Goal: Task Accomplishment & Management: Complete application form

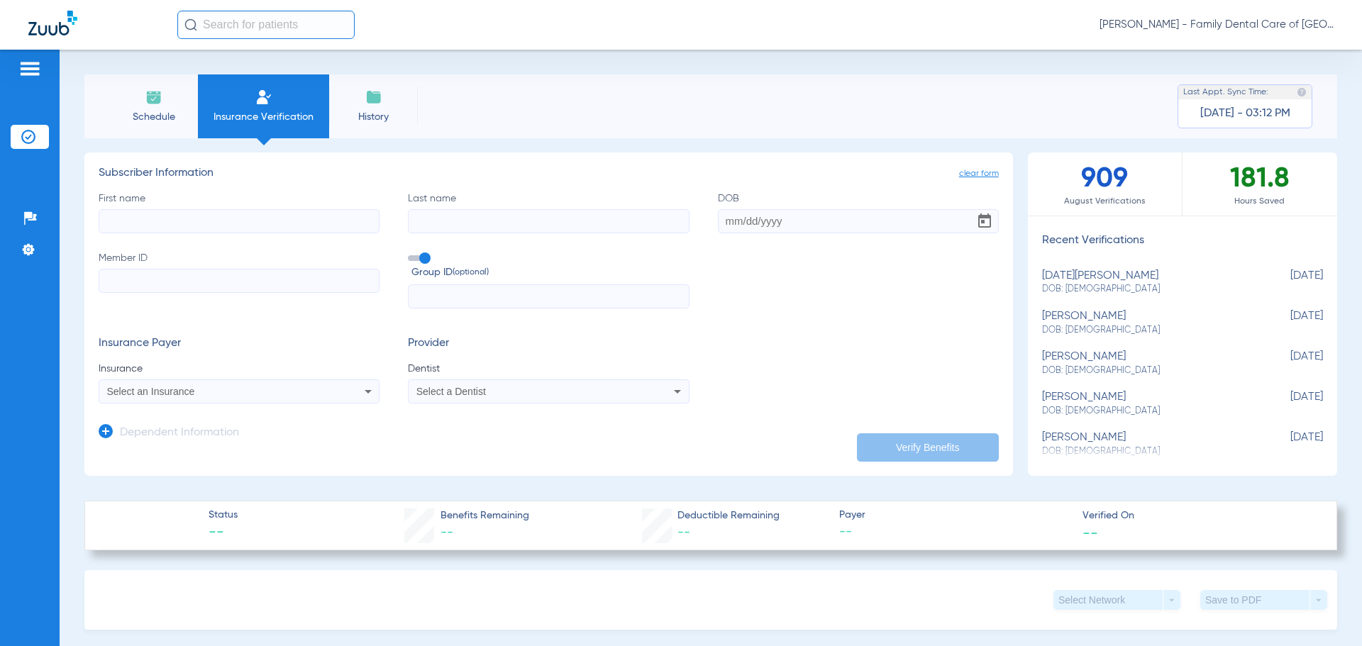
click at [246, 221] on input "First name" at bounding box center [239, 221] width 281 height 24
type input "dakota"
type input "[PERSON_NAME]"
click at [730, 216] on input "DOB Required" at bounding box center [858, 221] width 281 height 24
type input "[DATE]"
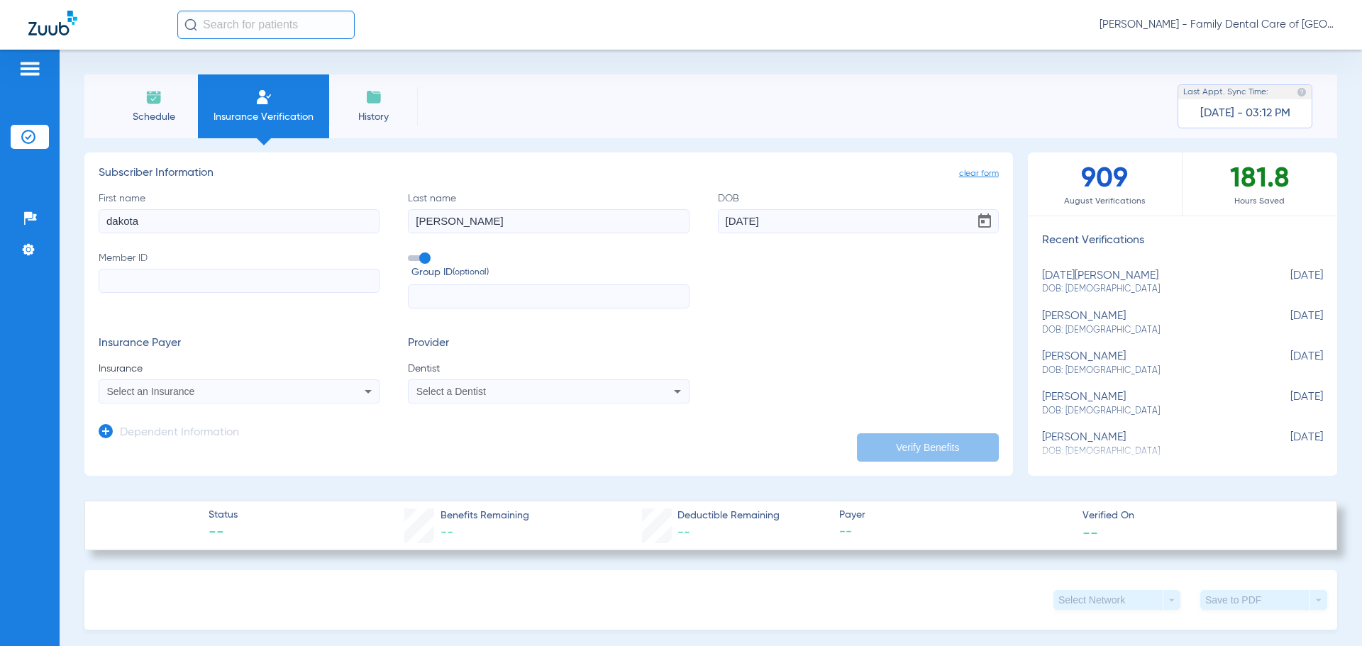
click at [121, 289] on input "Member ID" at bounding box center [239, 281] width 281 height 24
click at [199, 289] on input "Member ID Required" at bounding box center [239, 281] width 281 height 24
paste input "828770197"
type input "828770197"
click at [454, 292] on input "text" at bounding box center [548, 297] width 281 height 24
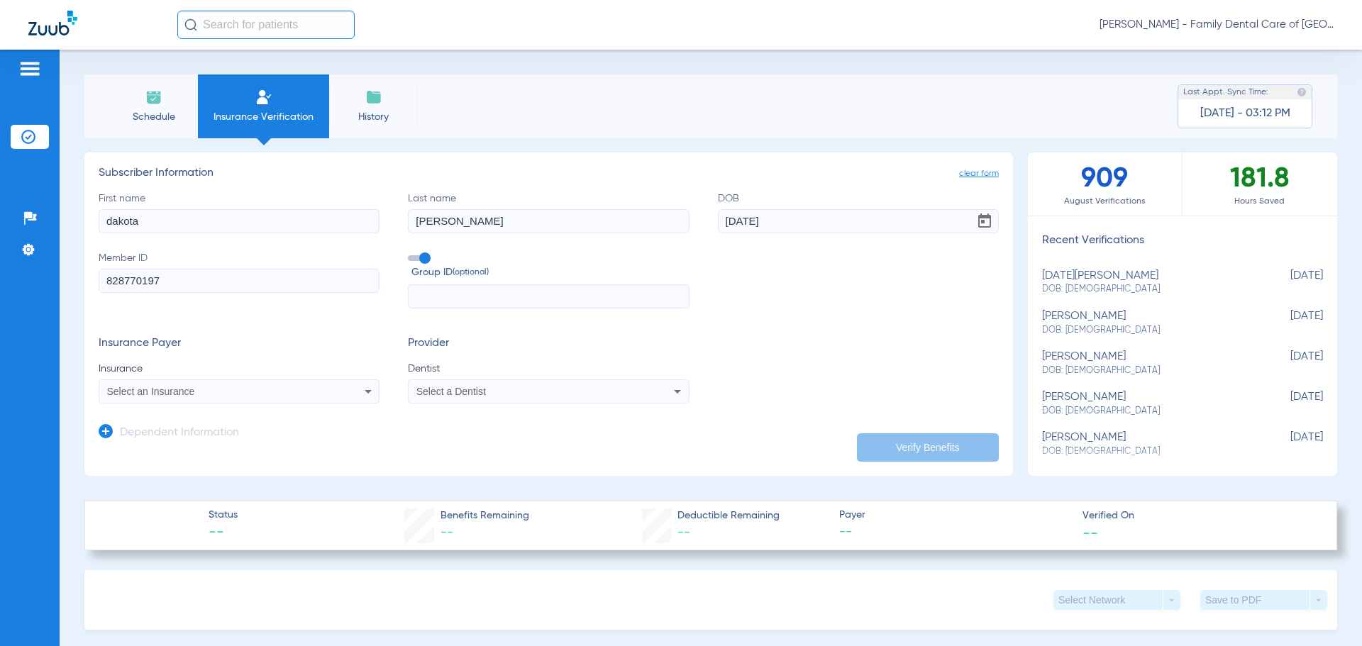
click at [228, 395] on div "Select an Insurance" at bounding box center [213, 392] width 212 height 10
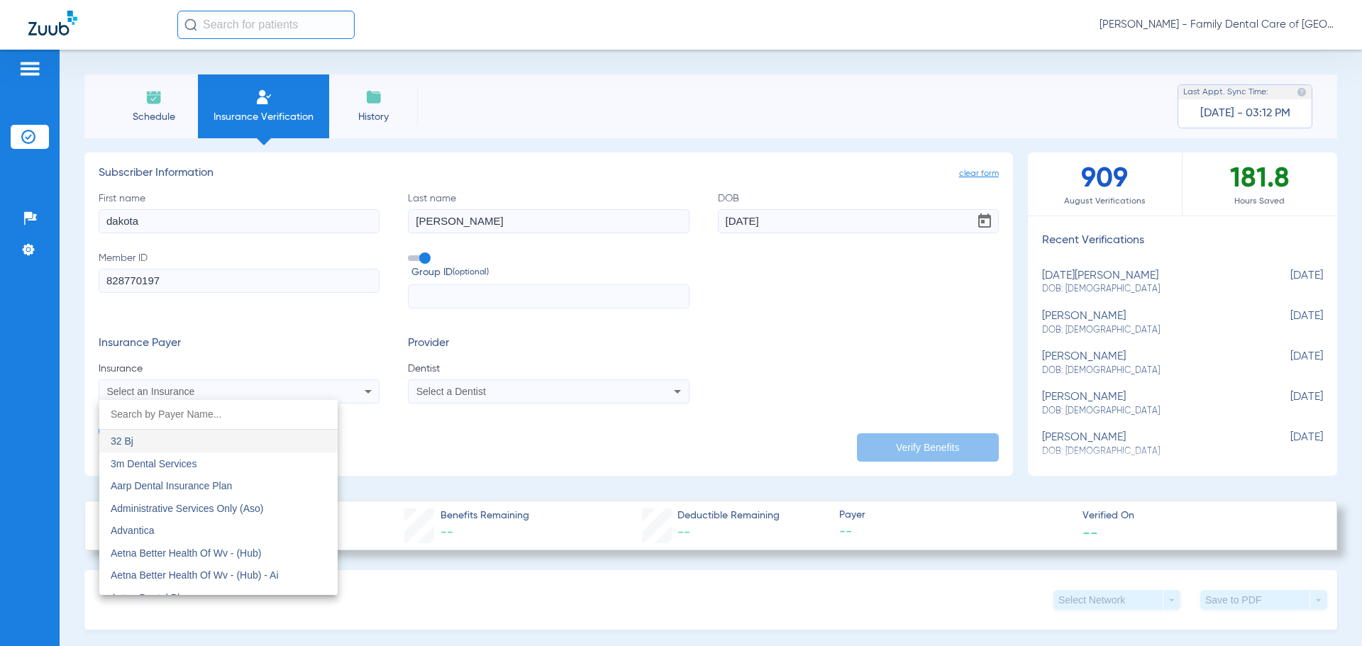
click at [194, 412] on input "dropdown search" at bounding box center [218, 414] width 238 height 29
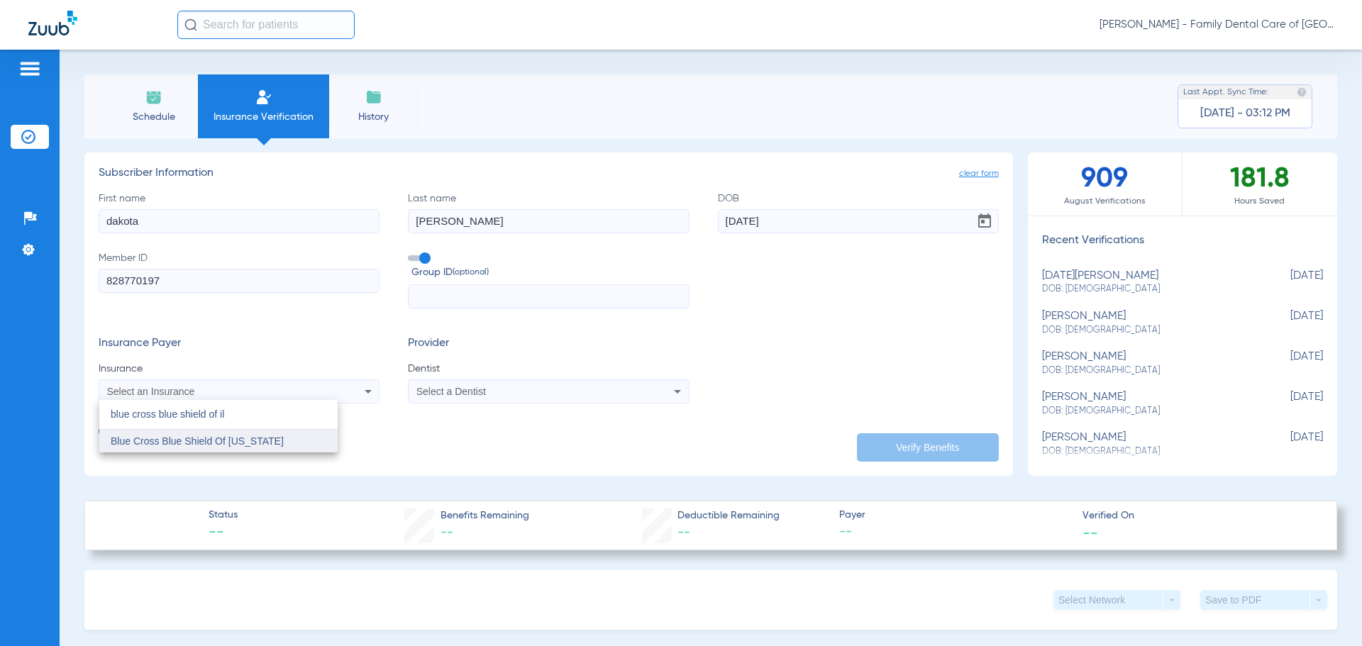
type input "blue cross blue shield of il"
click at [301, 436] on mat-option "Blue Cross Blue Shield Of [US_STATE]" at bounding box center [218, 441] width 238 height 23
click at [613, 384] on div "Select a Dentist" at bounding box center [549, 391] width 280 height 17
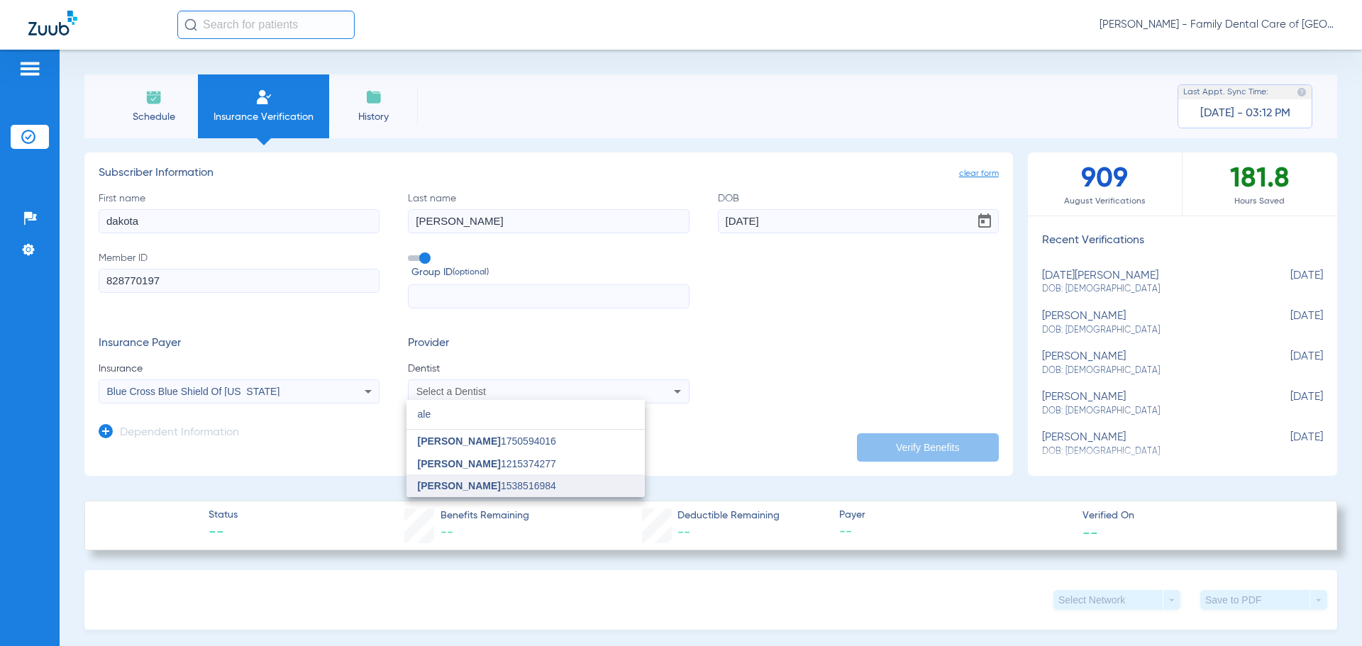
type input "ale"
click at [558, 487] on mat-option "[PERSON_NAME] 1538516984" at bounding box center [526, 486] width 238 height 23
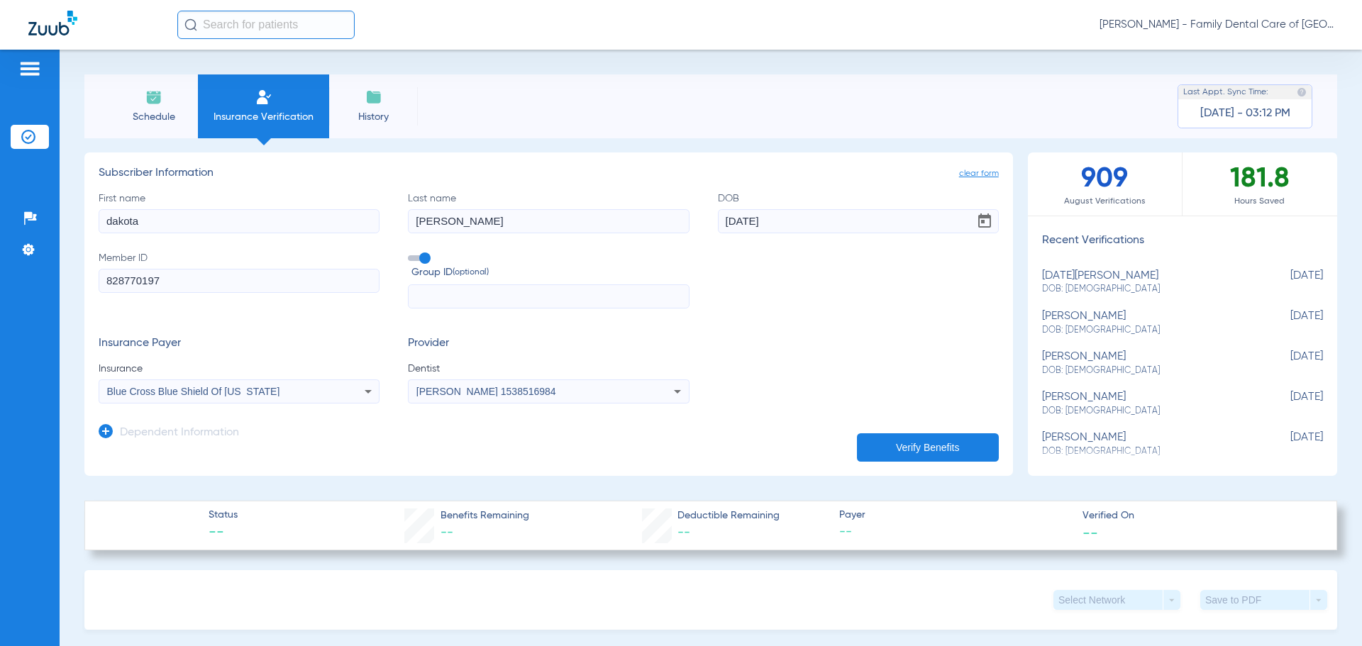
click at [863, 443] on button "Verify Benefits" at bounding box center [928, 448] width 142 height 28
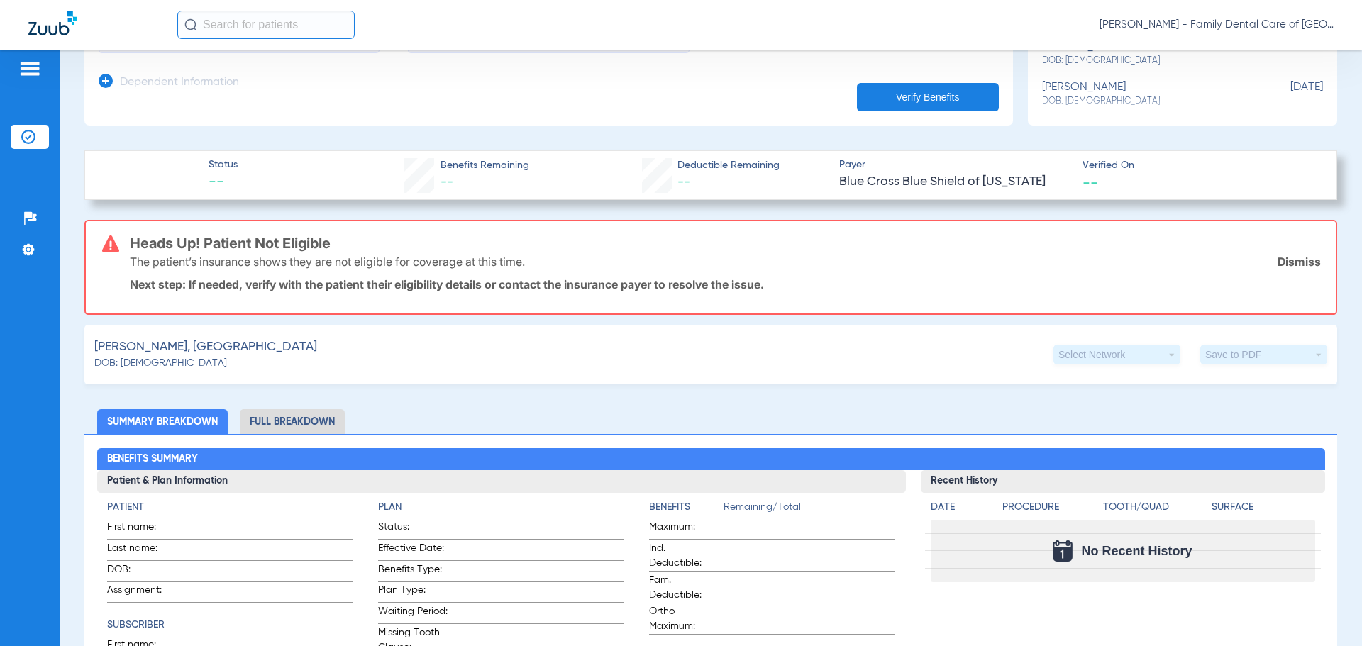
scroll to position [426, 0]
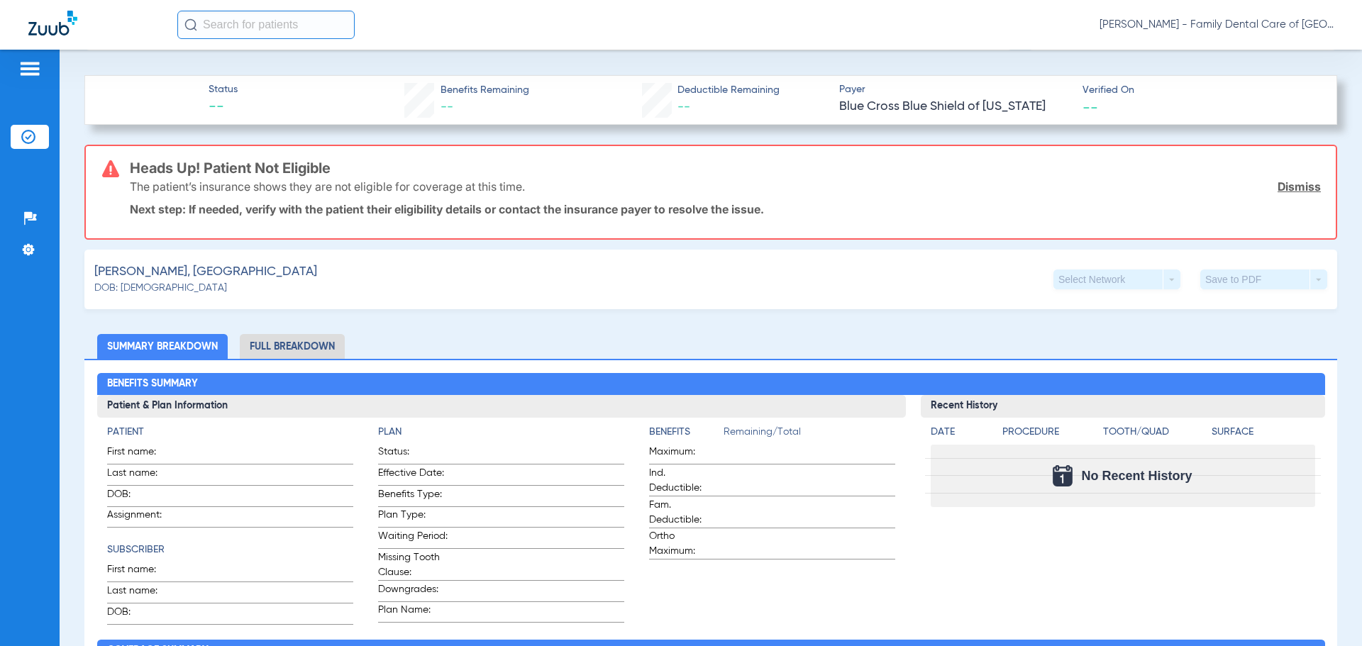
click at [487, 290] on div "[PERSON_NAME], [GEOGRAPHIC_DATA][PERSON_NAME]: [DEMOGRAPHIC_DATA] Select Networ…" at bounding box center [710, 280] width 1253 height 60
